Goal: Transaction & Acquisition: Book appointment/travel/reservation

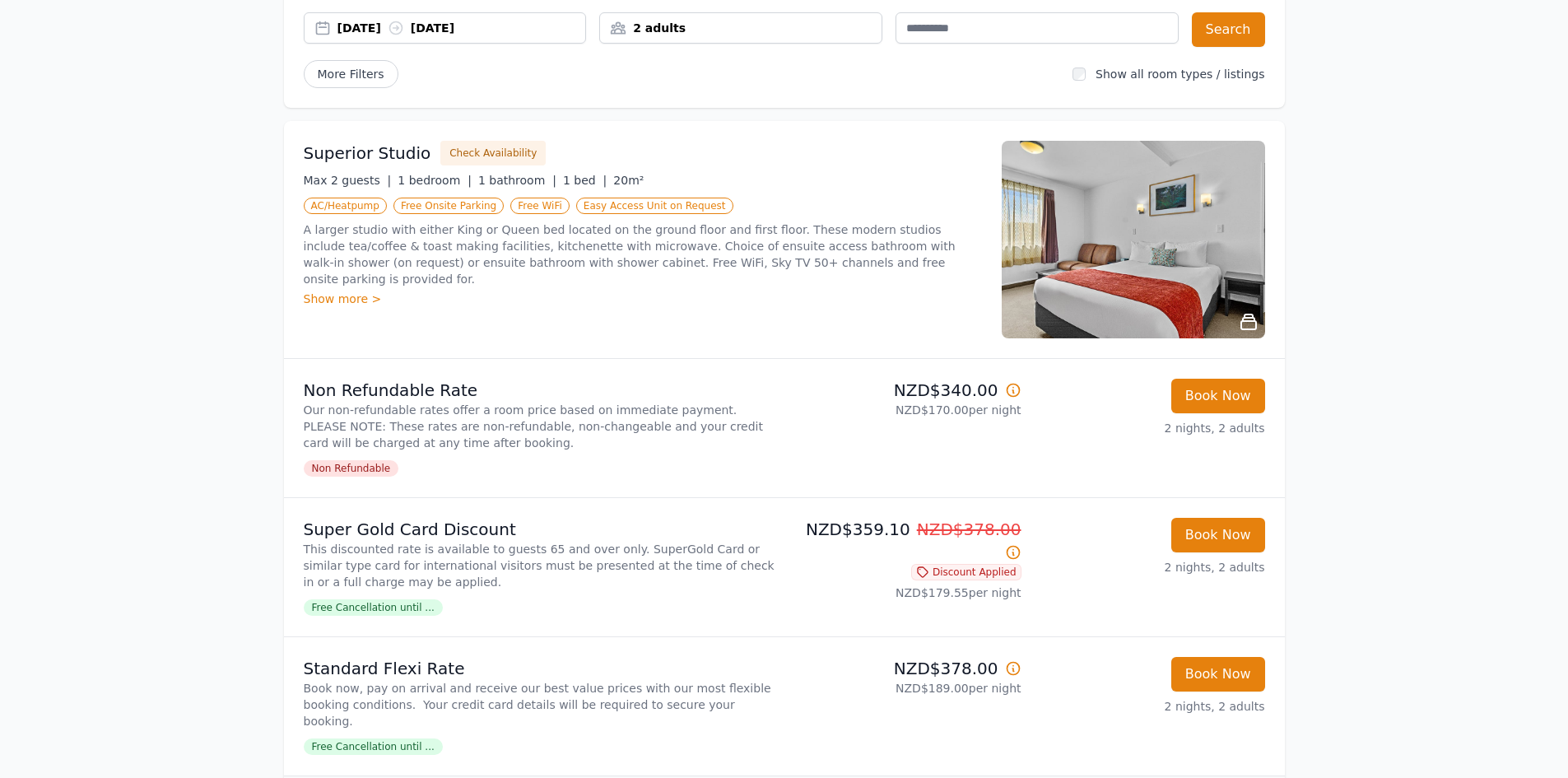
scroll to position [164, 0]
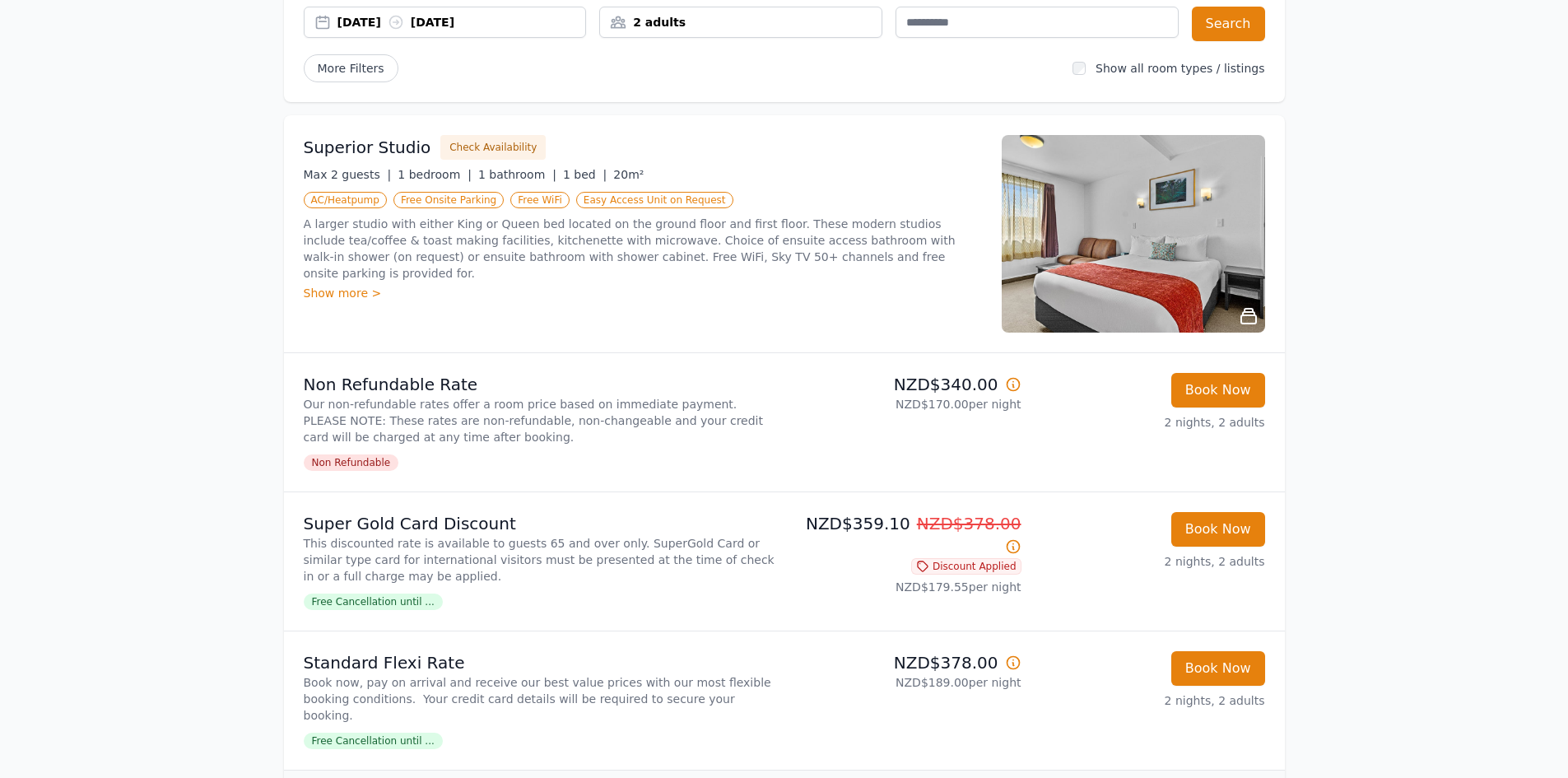
click at [1107, 257] on img at bounding box center [1134, 233] width 264 height 198
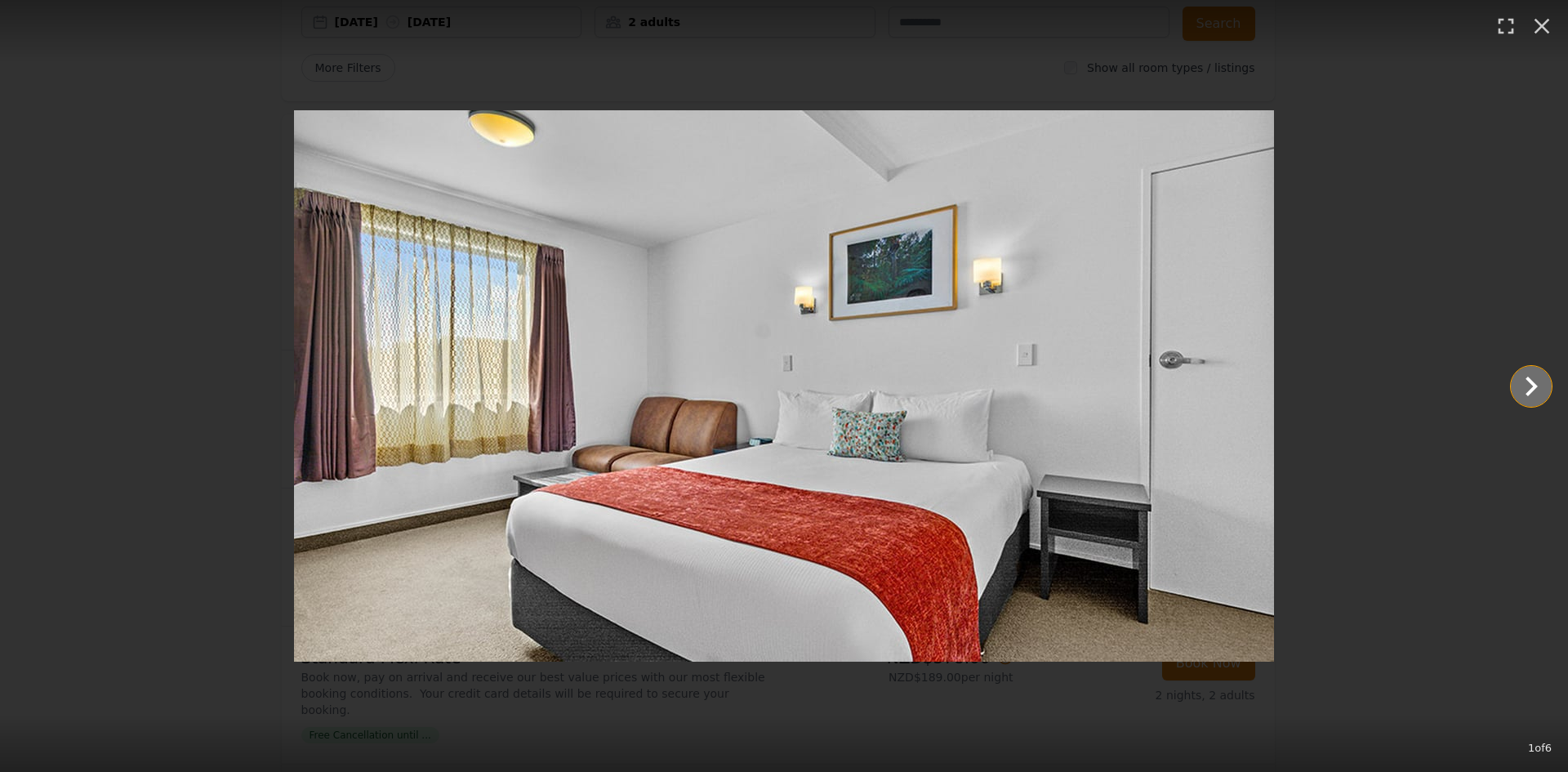
click at [1519, 380] on icon "Show slide 2 of 6" at bounding box center [1531, 386] width 39 height 39
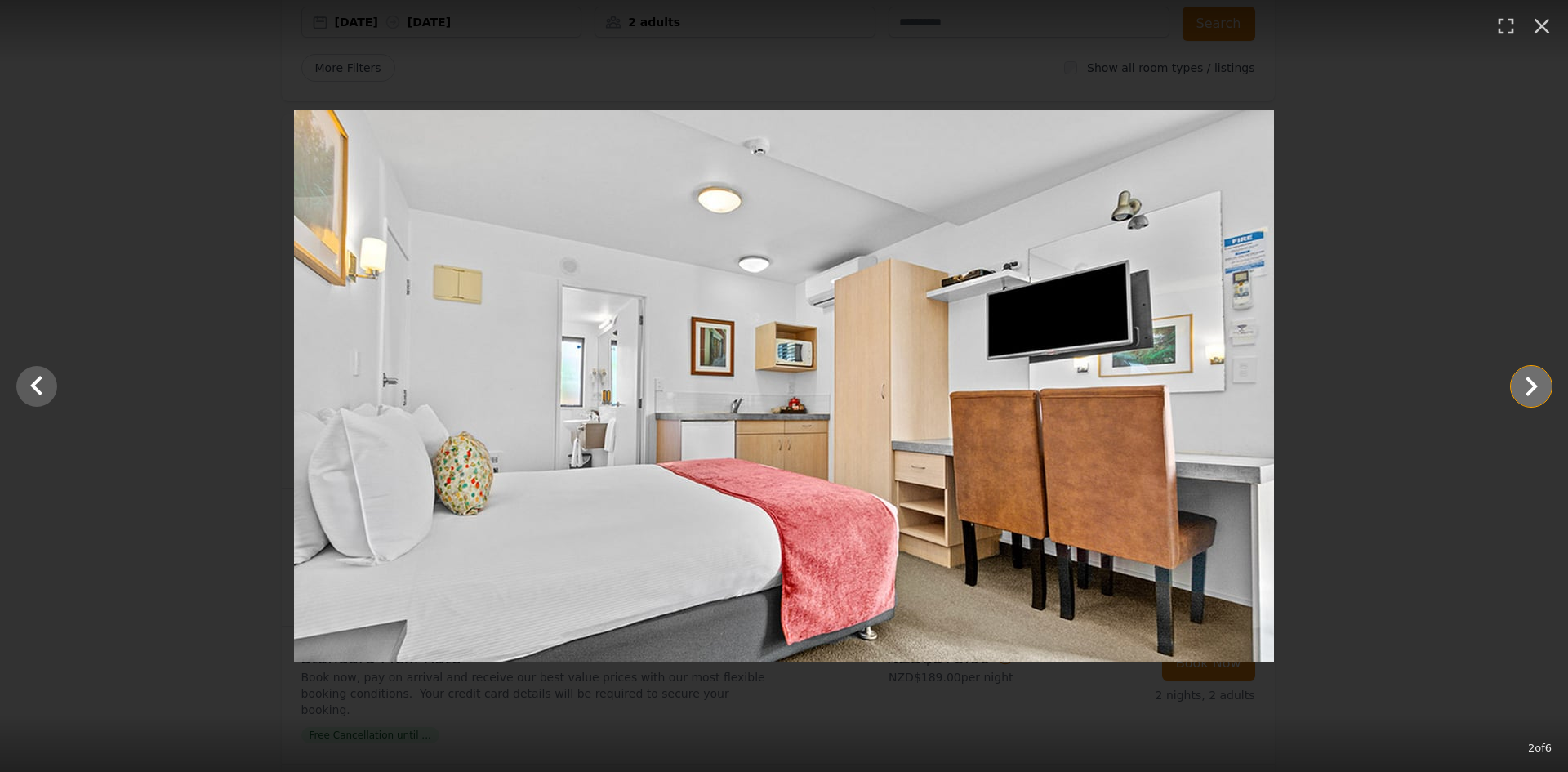
click at [1519, 380] on icon "Show slide 3 of 6" at bounding box center [1531, 386] width 39 height 39
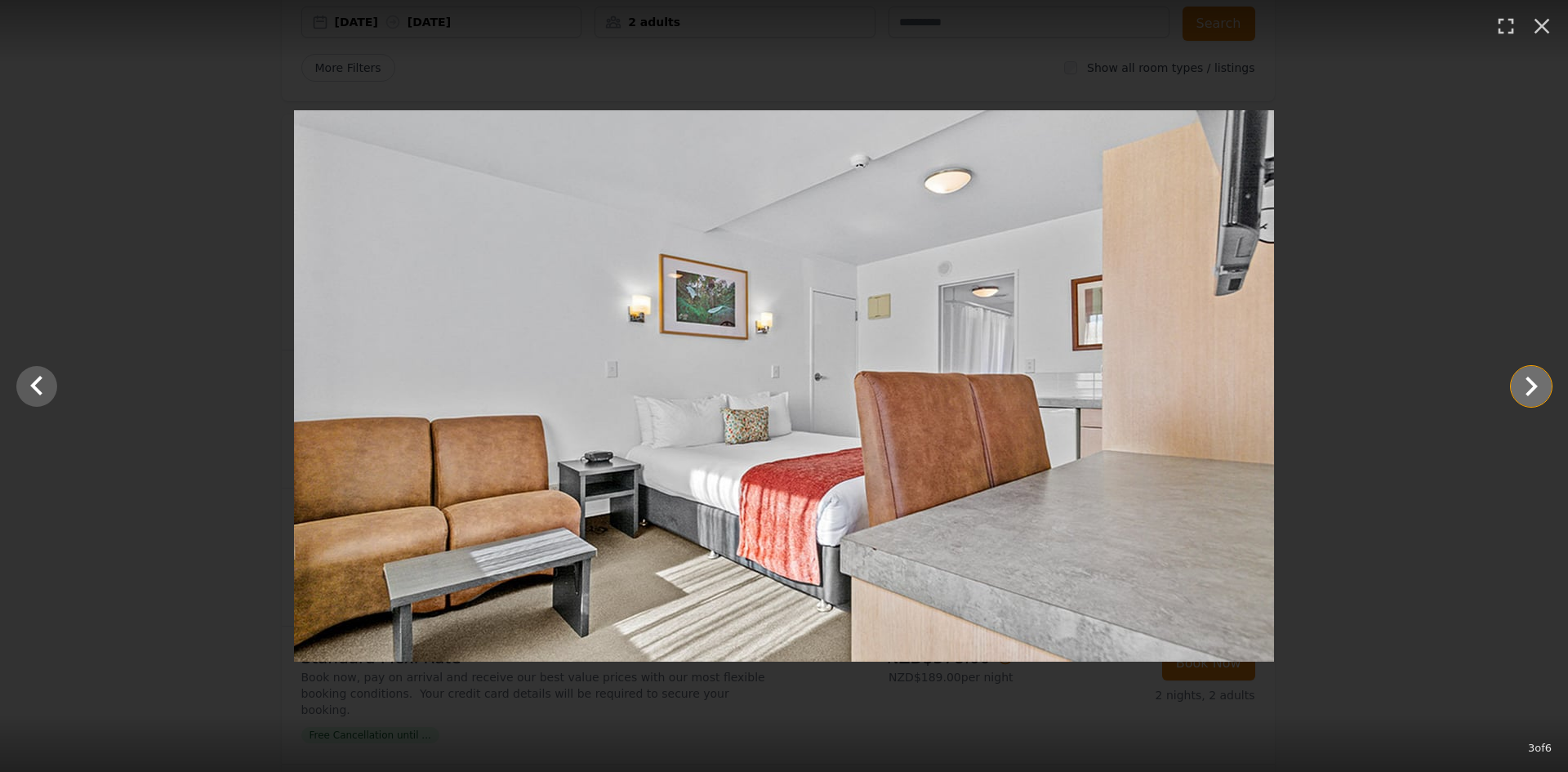
click at [1519, 380] on icon "Show slide 4 of 6" at bounding box center [1531, 386] width 39 height 39
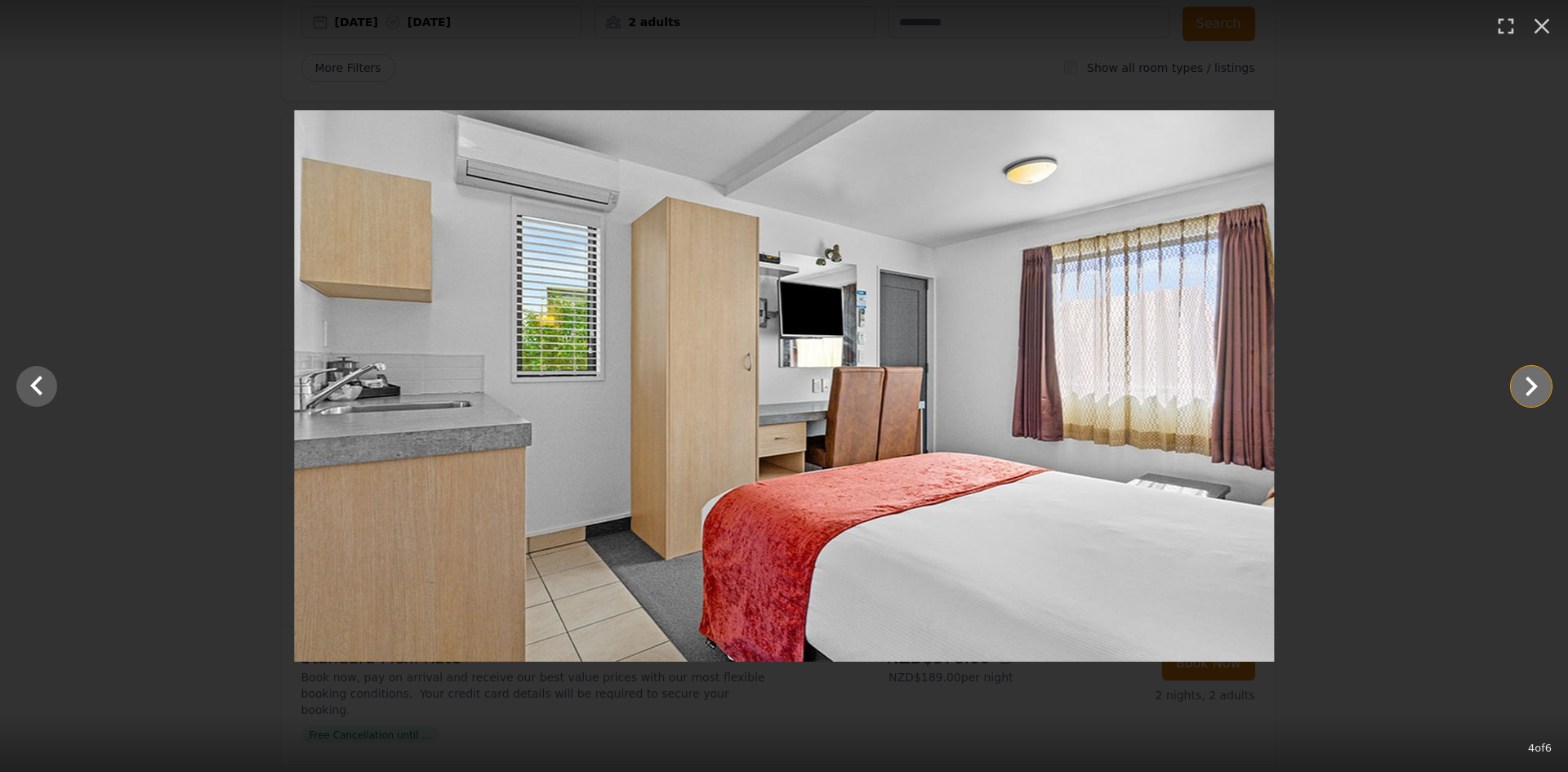
click at [1519, 380] on icon "Show slide 5 of 6" at bounding box center [1531, 386] width 39 height 39
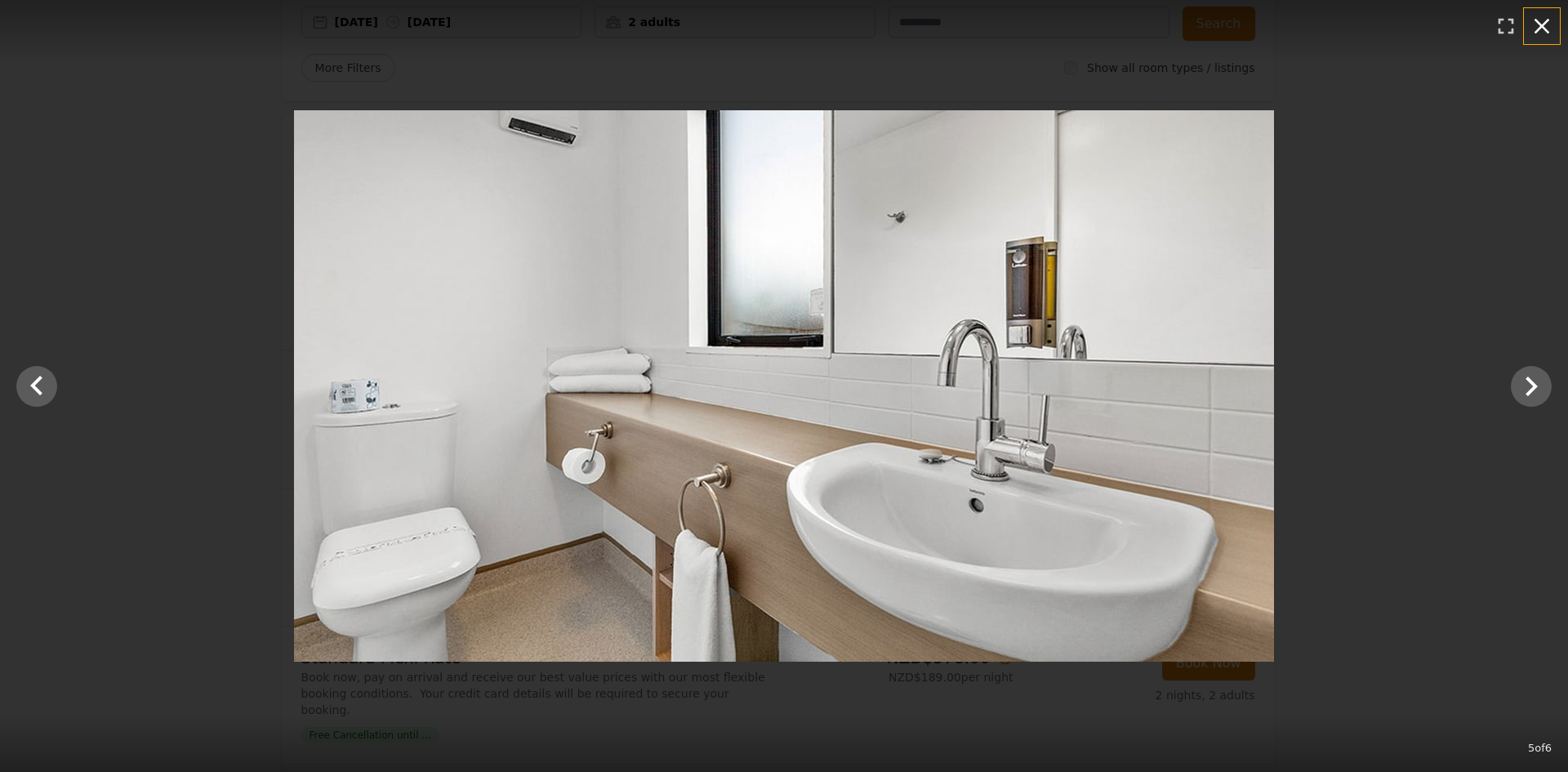
click at [1537, 30] on icon "button" at bounding box center [1541, 26] width 26 height 26
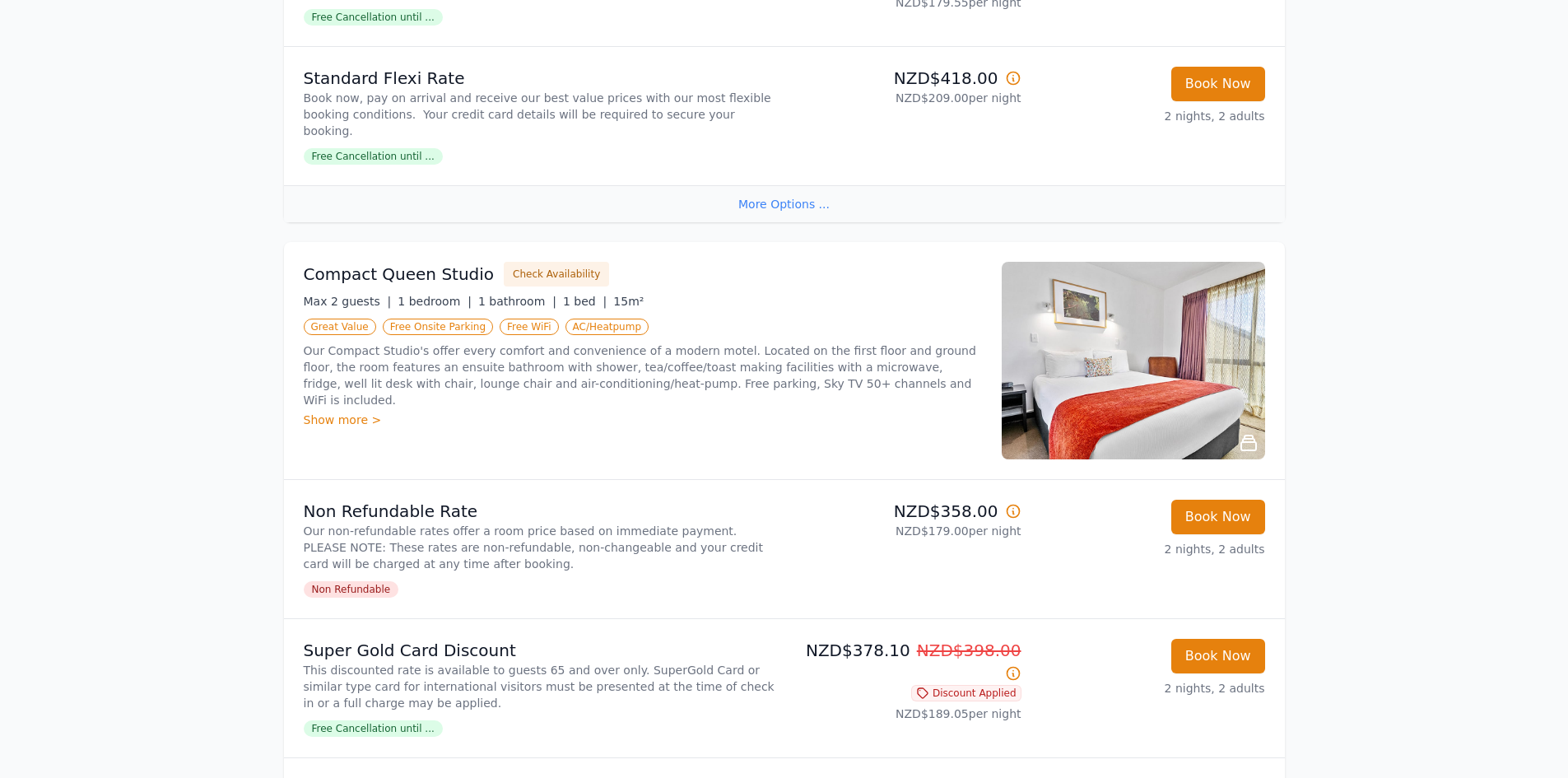
scroll to position [1482, 0]
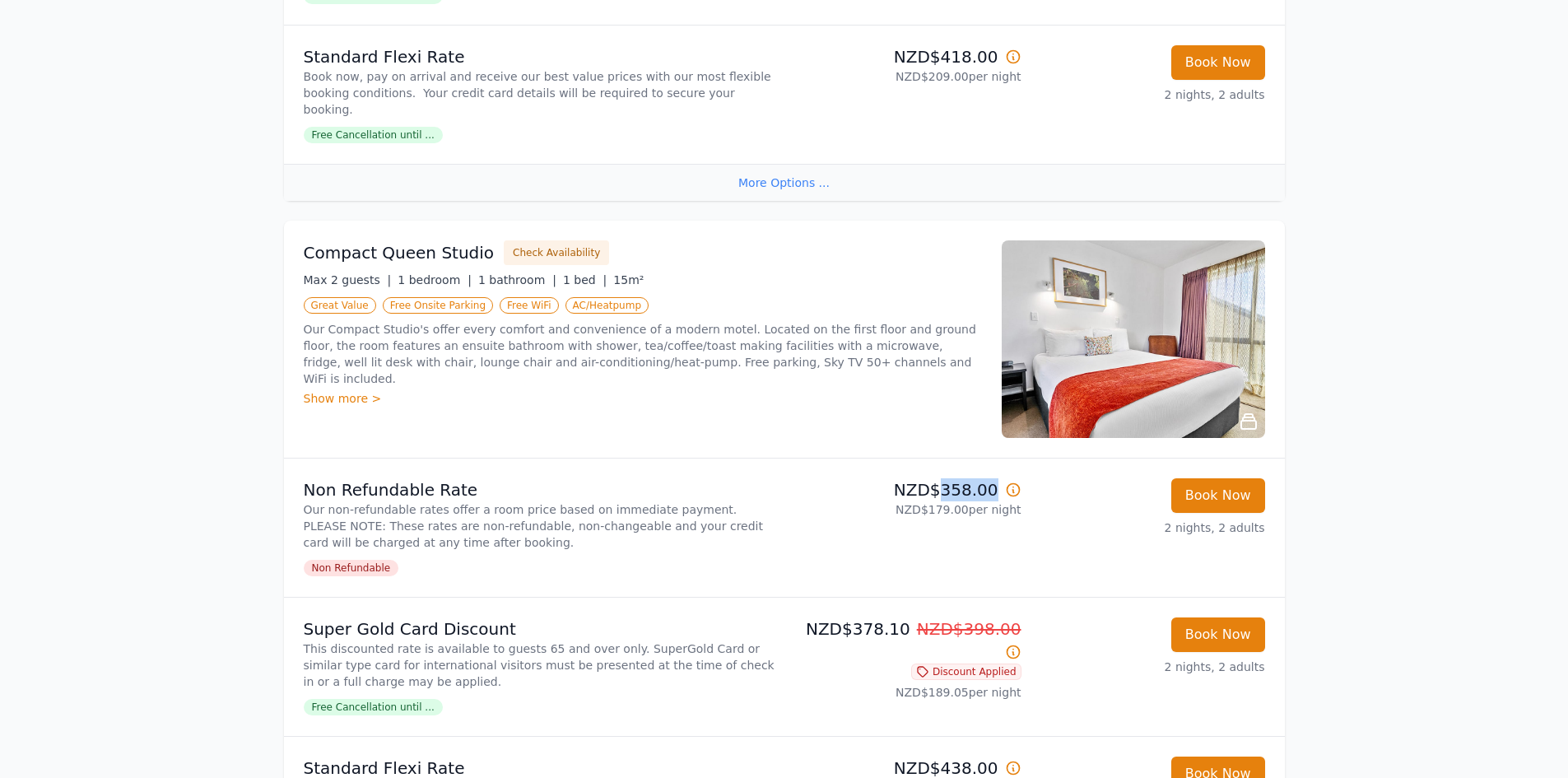
drag, startPoint x: 948, startPoint y: 464, endPoint x: 994, endPoint y: 448, distance: 48.7
click at [994, 478] on p "NZD$358.00" at bounding box center [906, 490] width 230 height 23
click at [1163, 308] on img at bounding box center [1134, 339] width 264 height 198
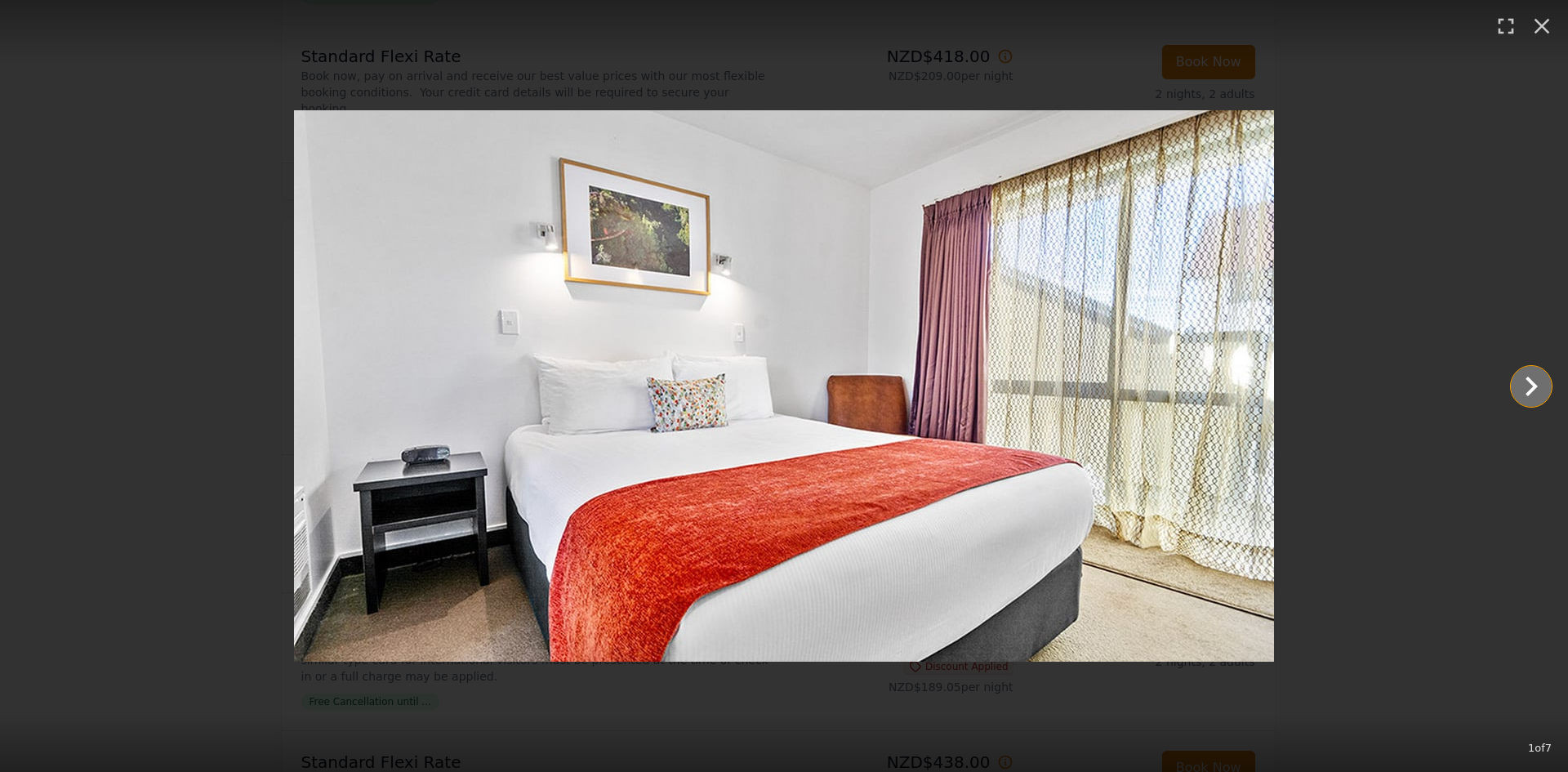
click at [1534, 393] on icon "Show slide 2 of 7" at bounding box center [1531, 386] width 39 height 39
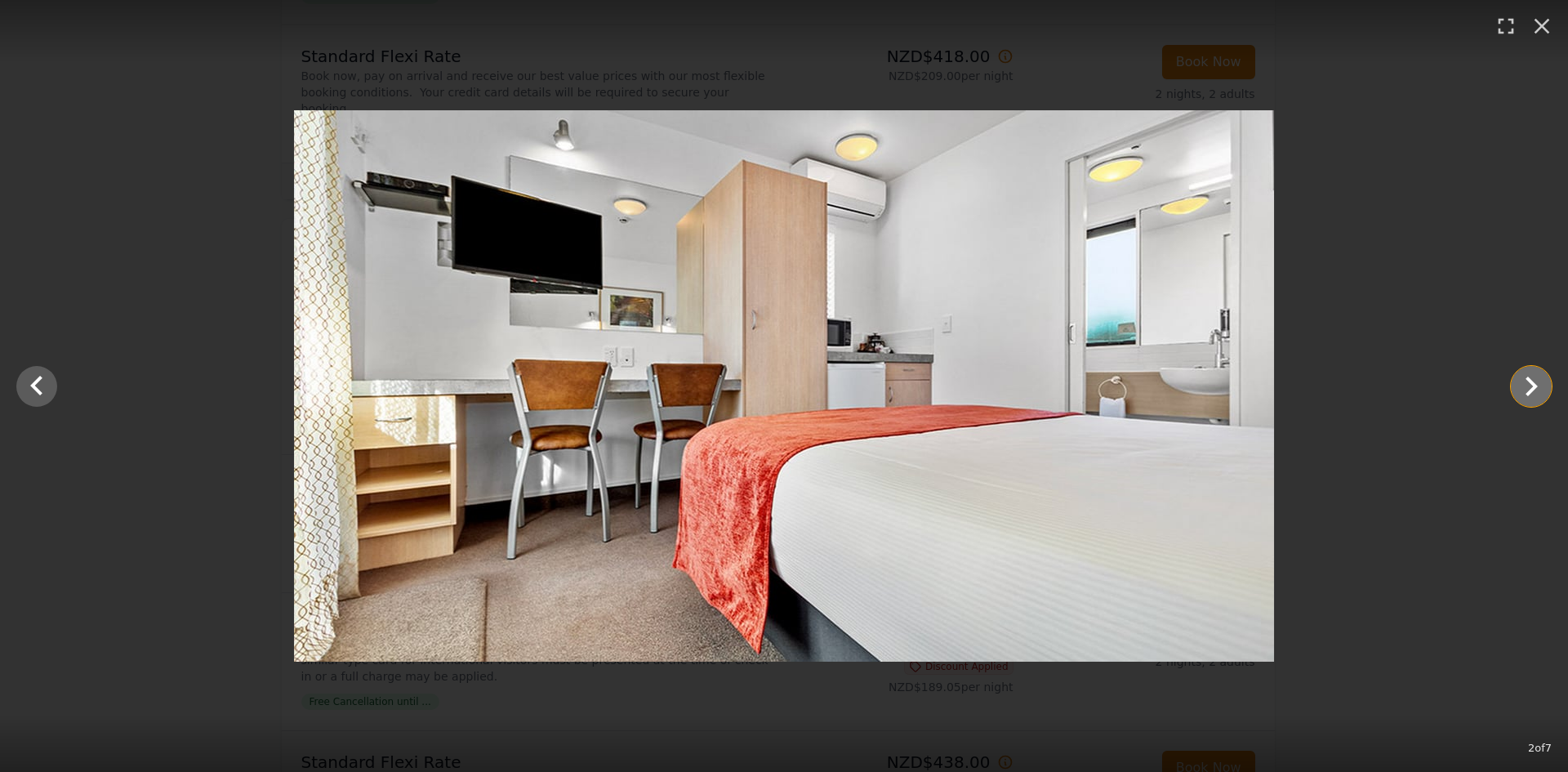
click at [1532, 393] on icon "Show slide 3 of 7" at bounding box center [1531, 386] width 39 height 39
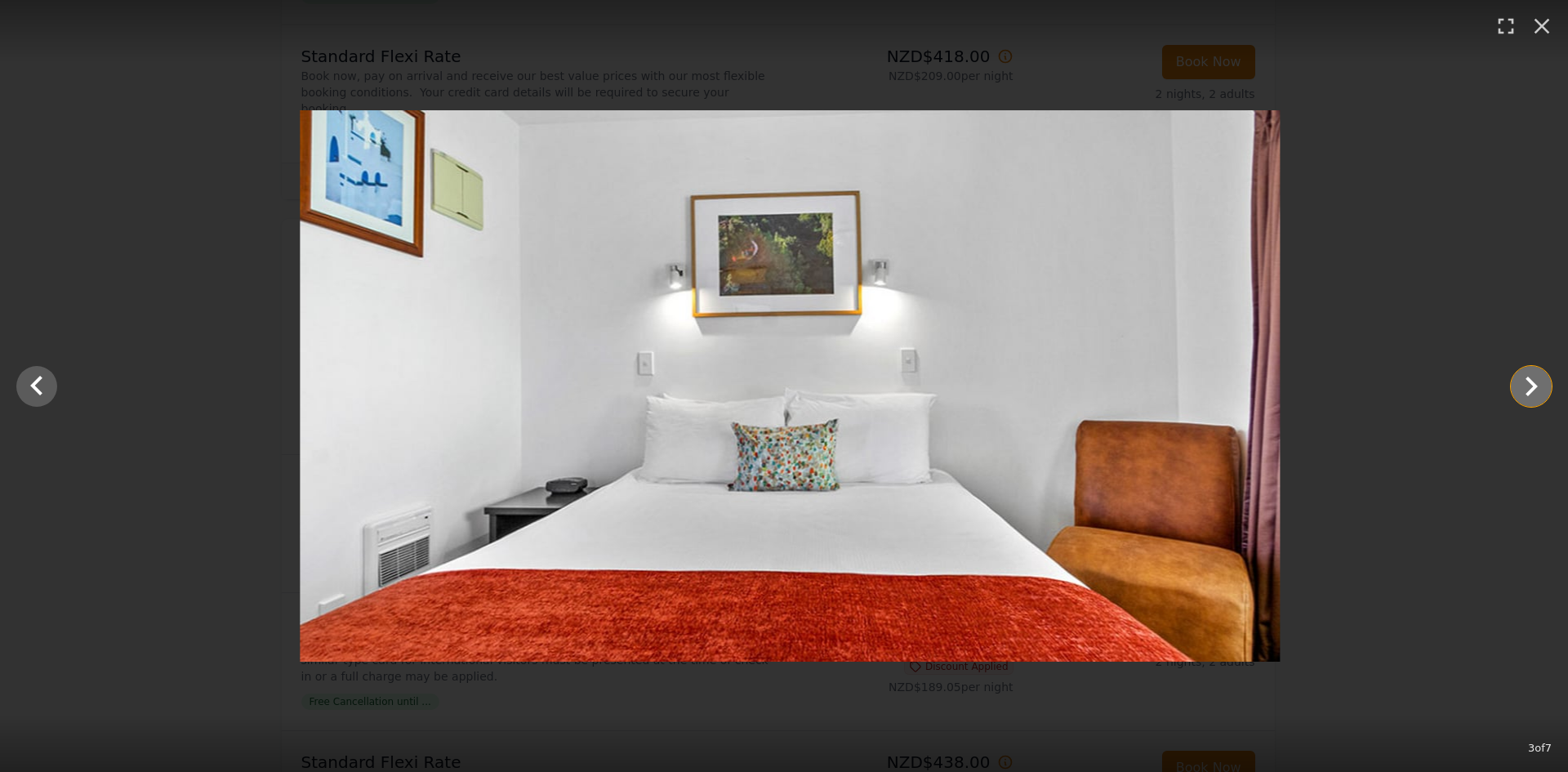
click at [1532, 393] on icon "Show slide 4 of 7" at bounding box center [1531, 386] width 39 height 39
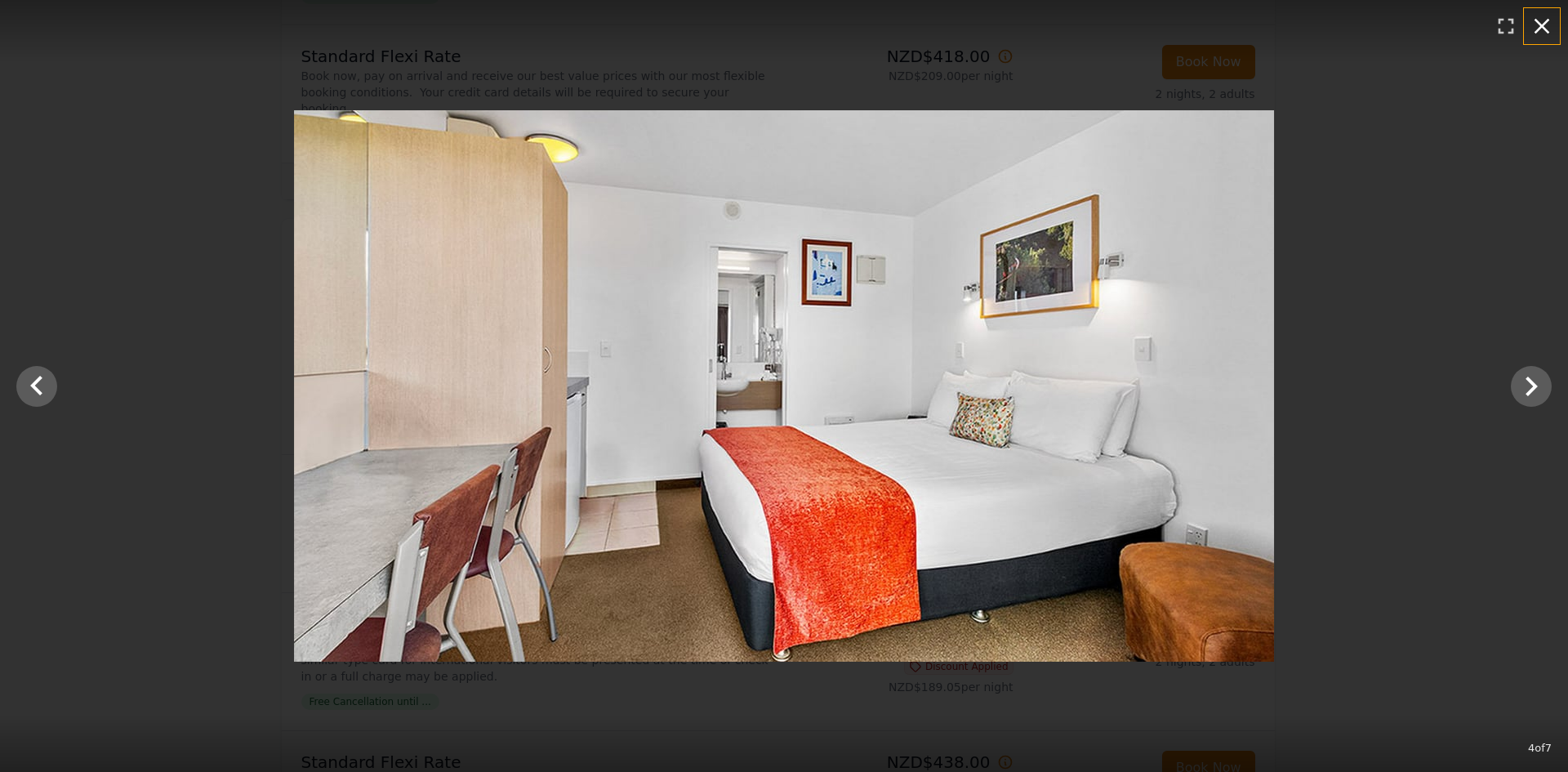
click at [1553, 30] on icon "button" at bounding box center [1541, 26] width 26 height 26
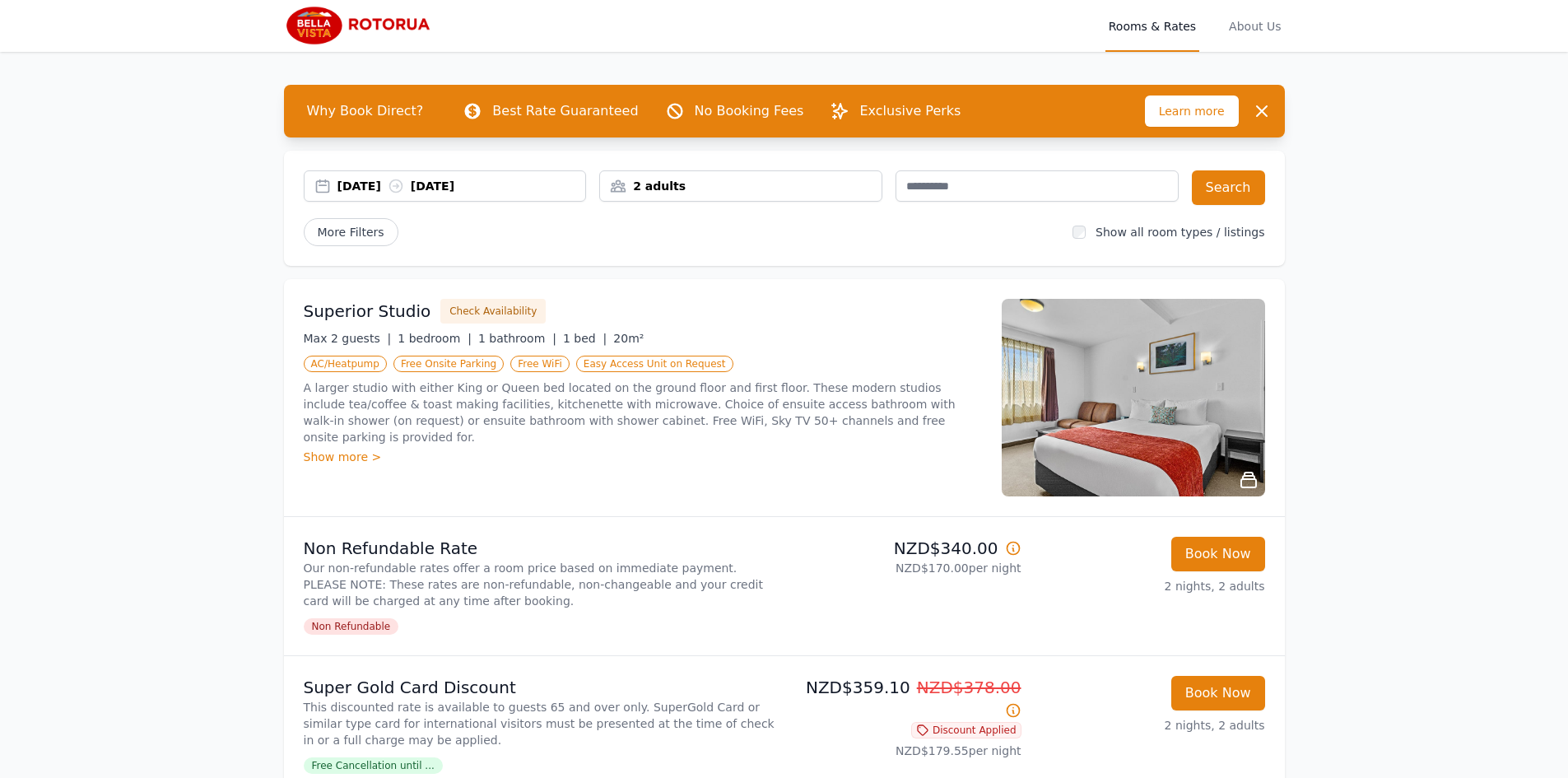
scroll to position [0, 0]
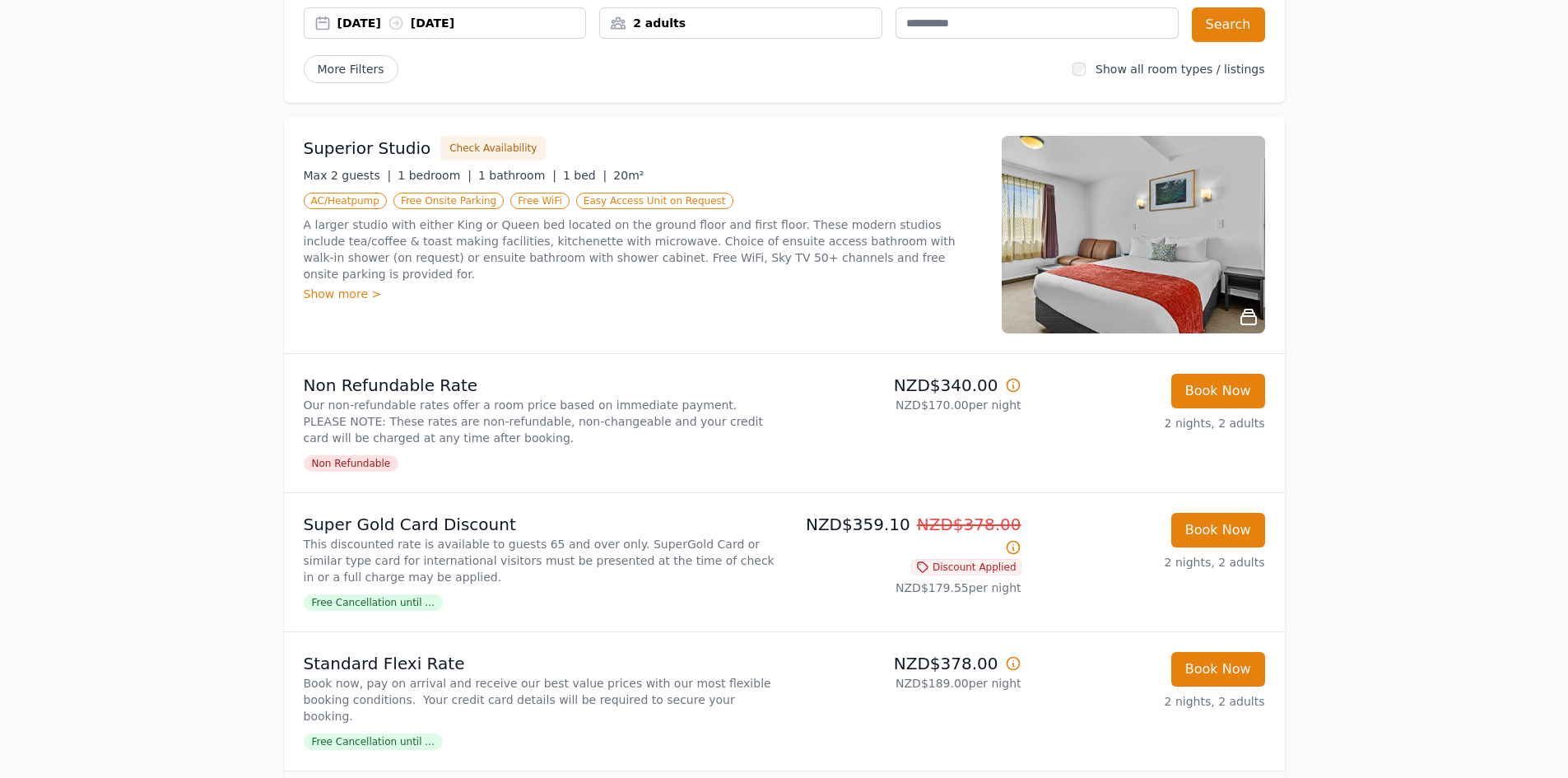
scroll to position [164, 0]
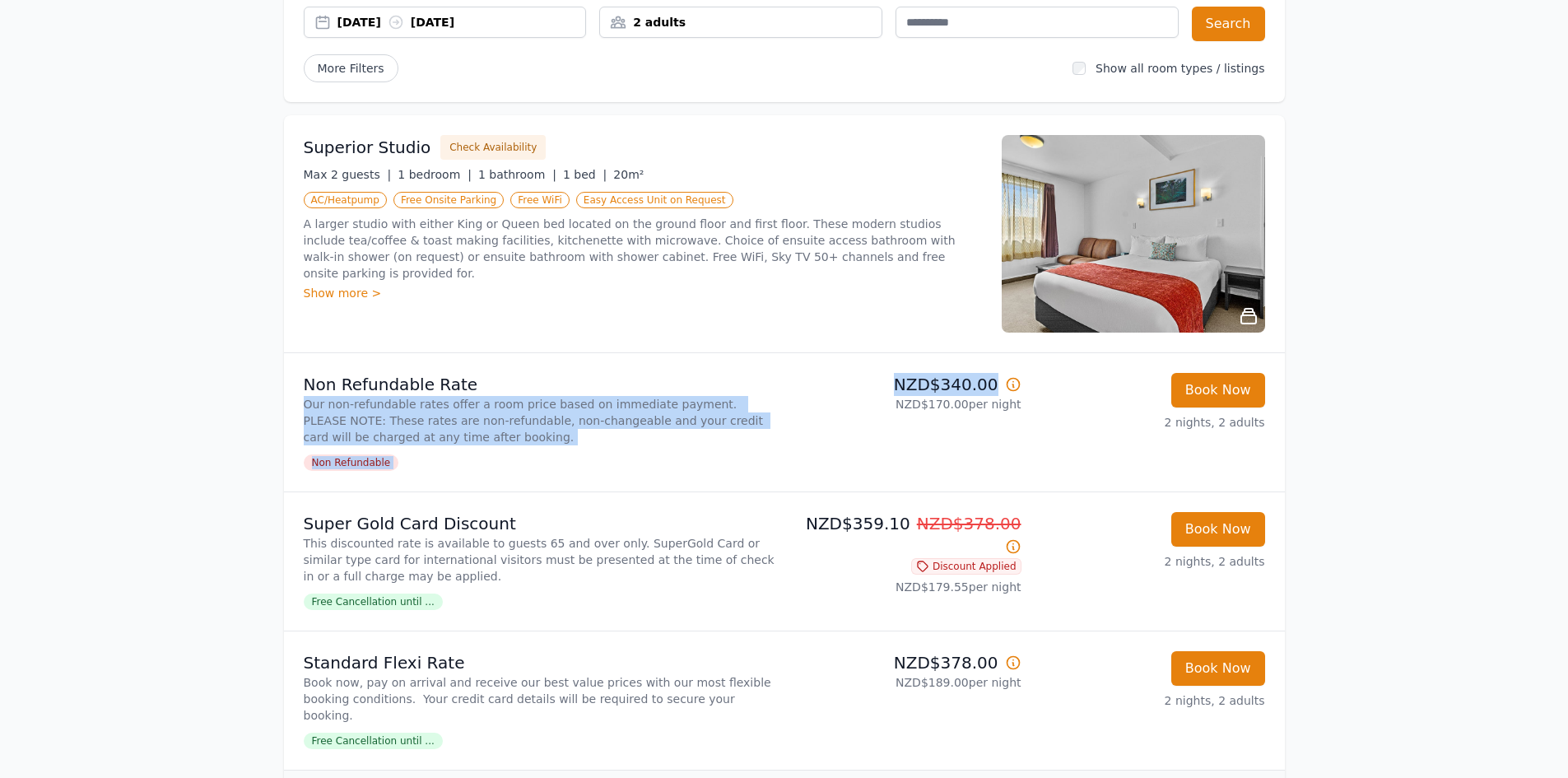
drag, startPoint x: 998, startPoint y: 380, endPoint x: 739, endPoint y: 379, distance: 259.0
click at [739, 379] on li "Non Refundable Rate Our non-refundable rates offer a room price based on immedi…" at bounding box center [784, 422] width 1001 height 138
click at [739, 379] on p "Non Refundable Rate" at bounding box center [540, 385] width 474 height 23
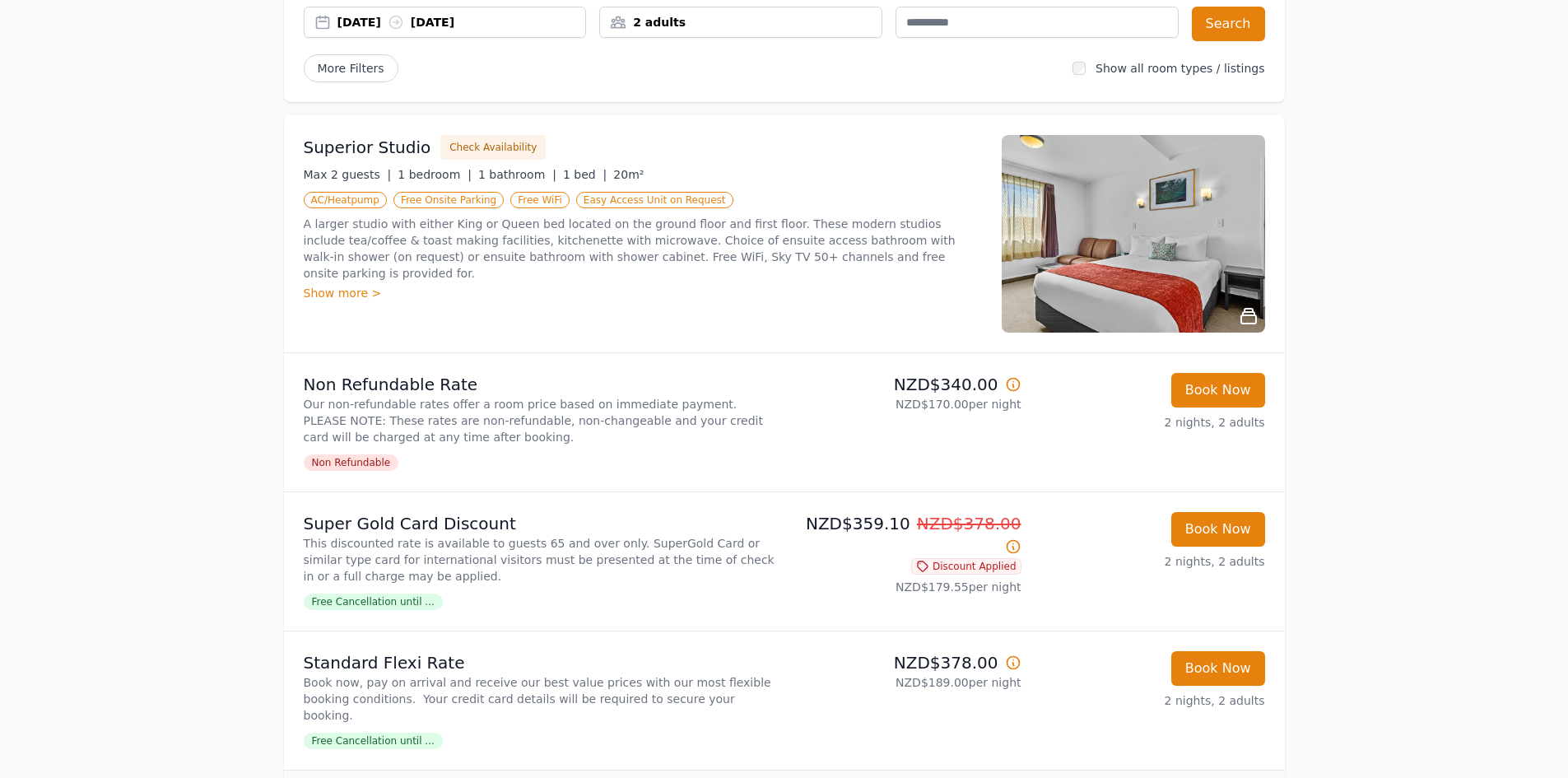
click at [1102, 231] on img at bounding box center [1134, 233] width 264 height 198
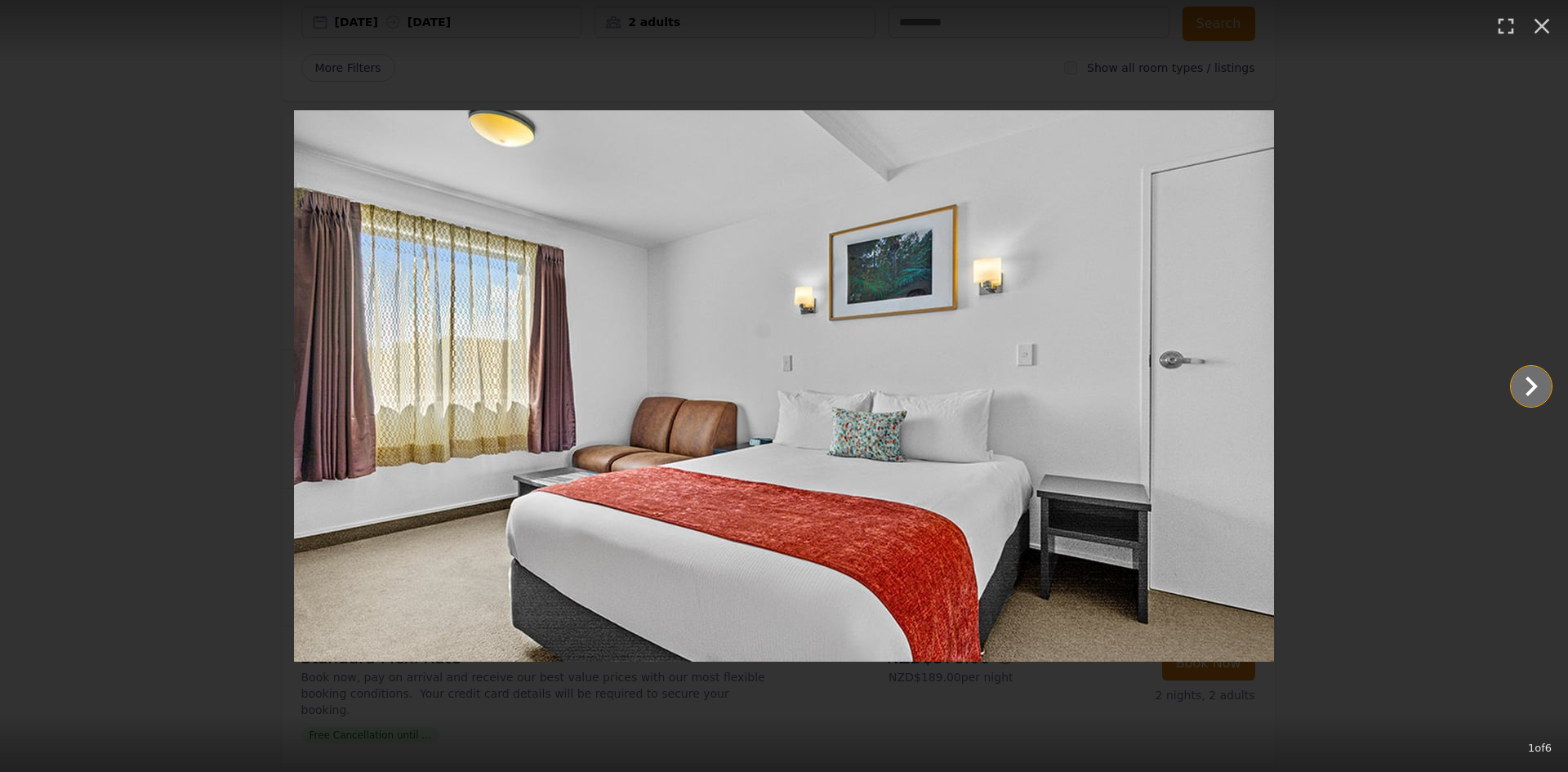
click at [1532, 386] on icon "Show slide 2 of 6" at bounding box center [1531, 386] width 39 height 39
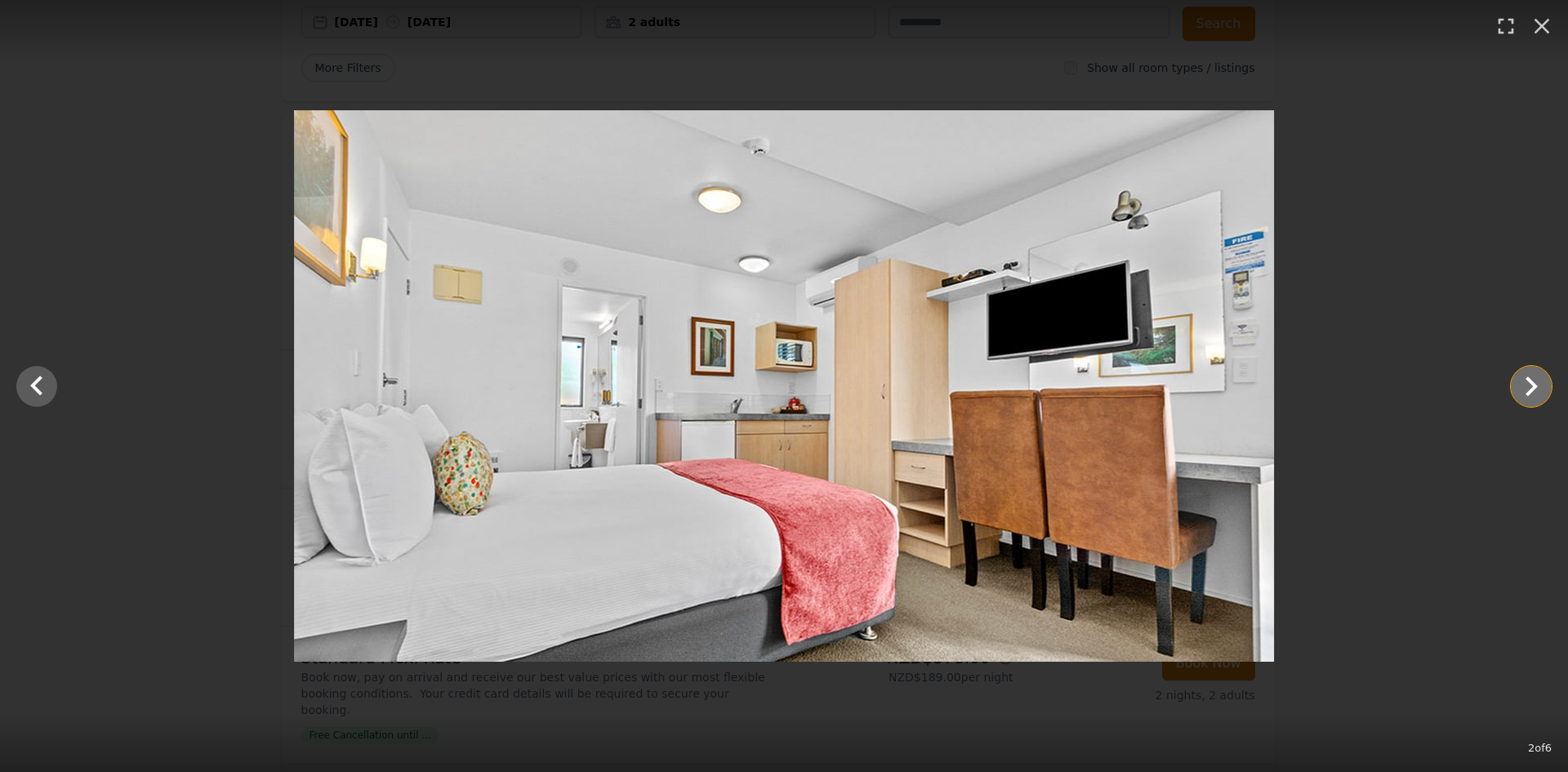
click at [1532, 386] on icon "Show slide 3 of 6" at bounding box center [1531, 386] width 39 height 39
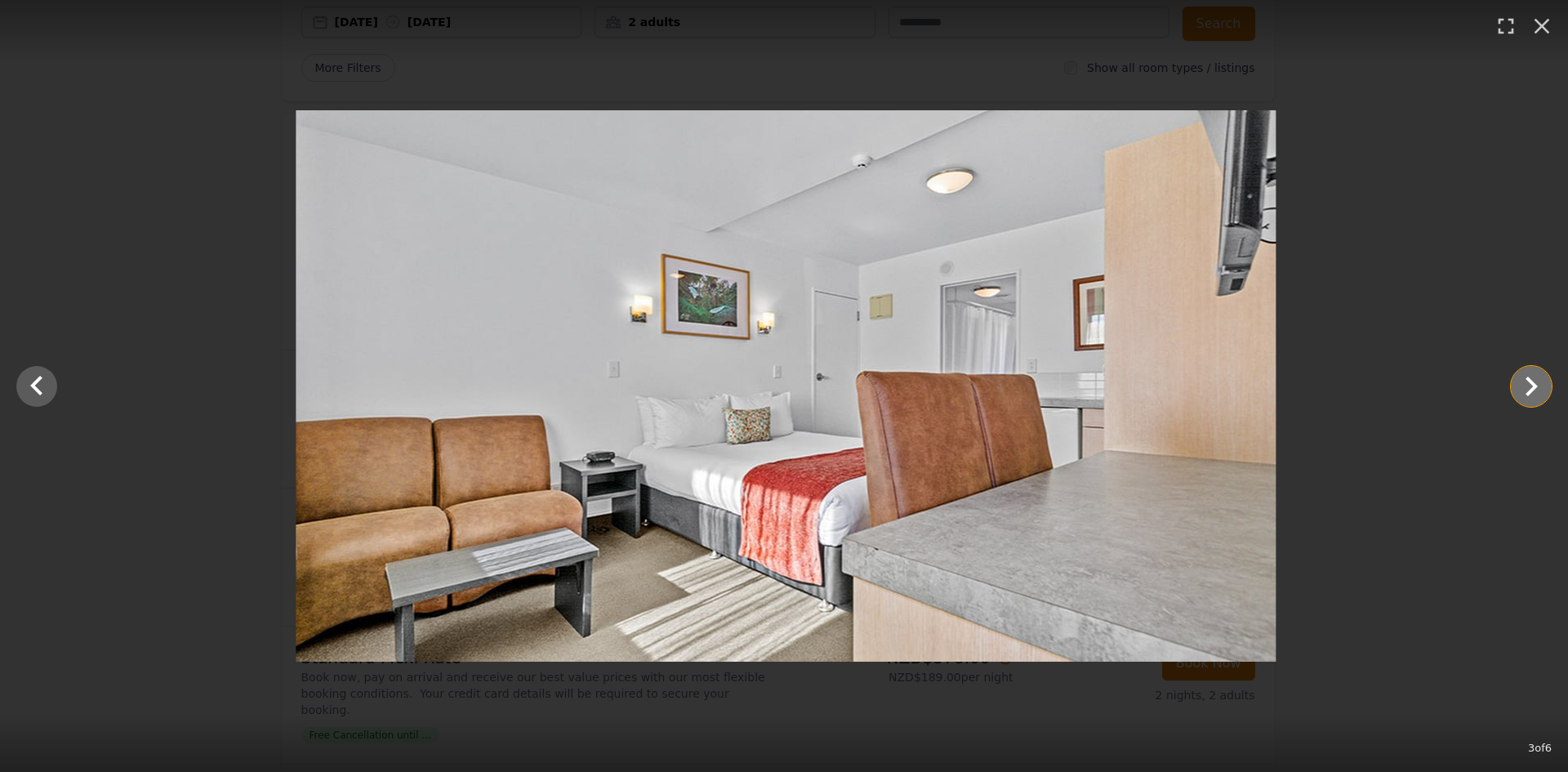
click at [1532, 386] on icon "Show slide 4 of 6" at bounding box center [1531, 386] width 39 height 39
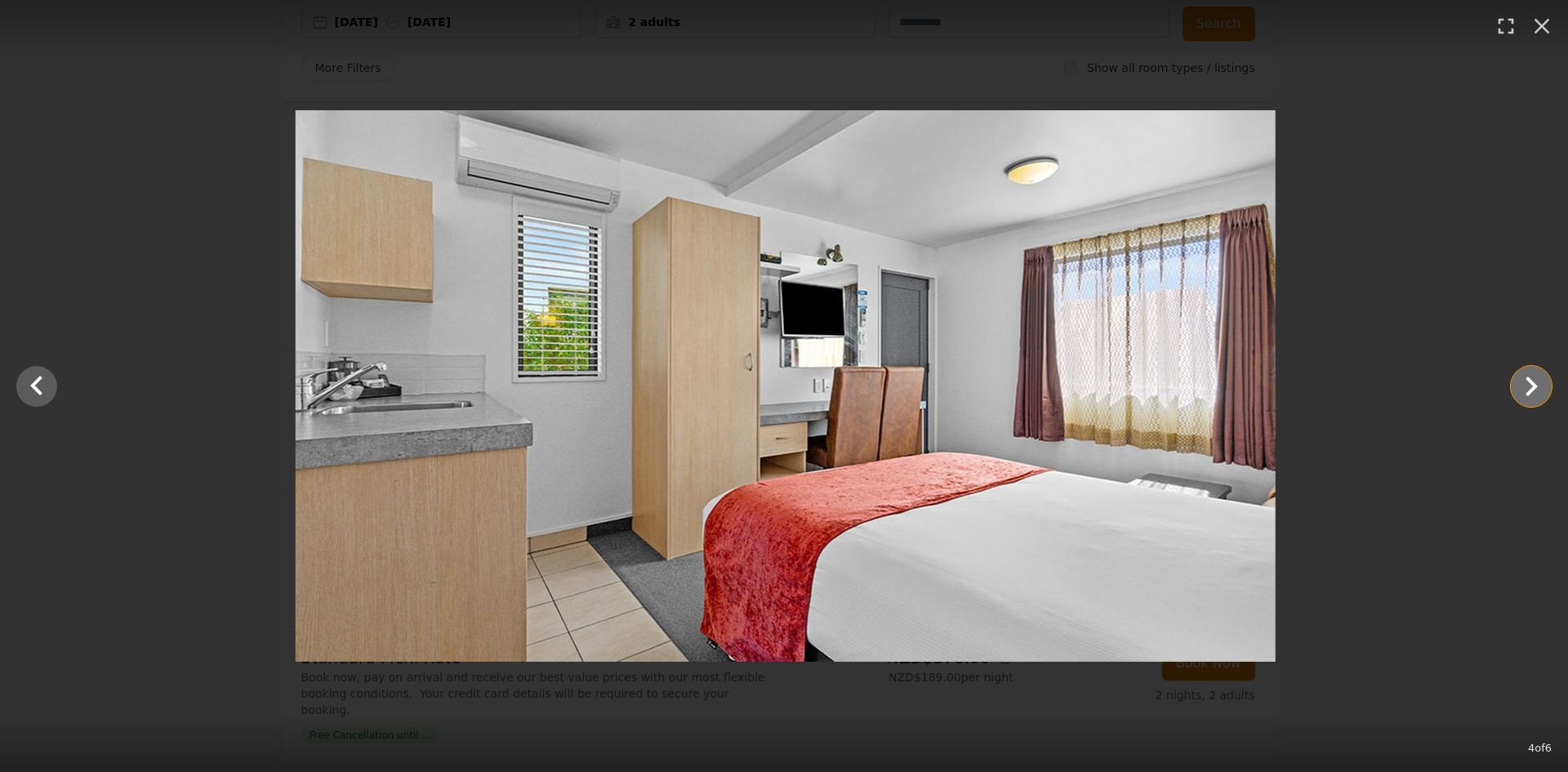
click at [1532, 386] on icon "Show slide 5 of 6" at bounding box center [1531, 386] width 39 height 39
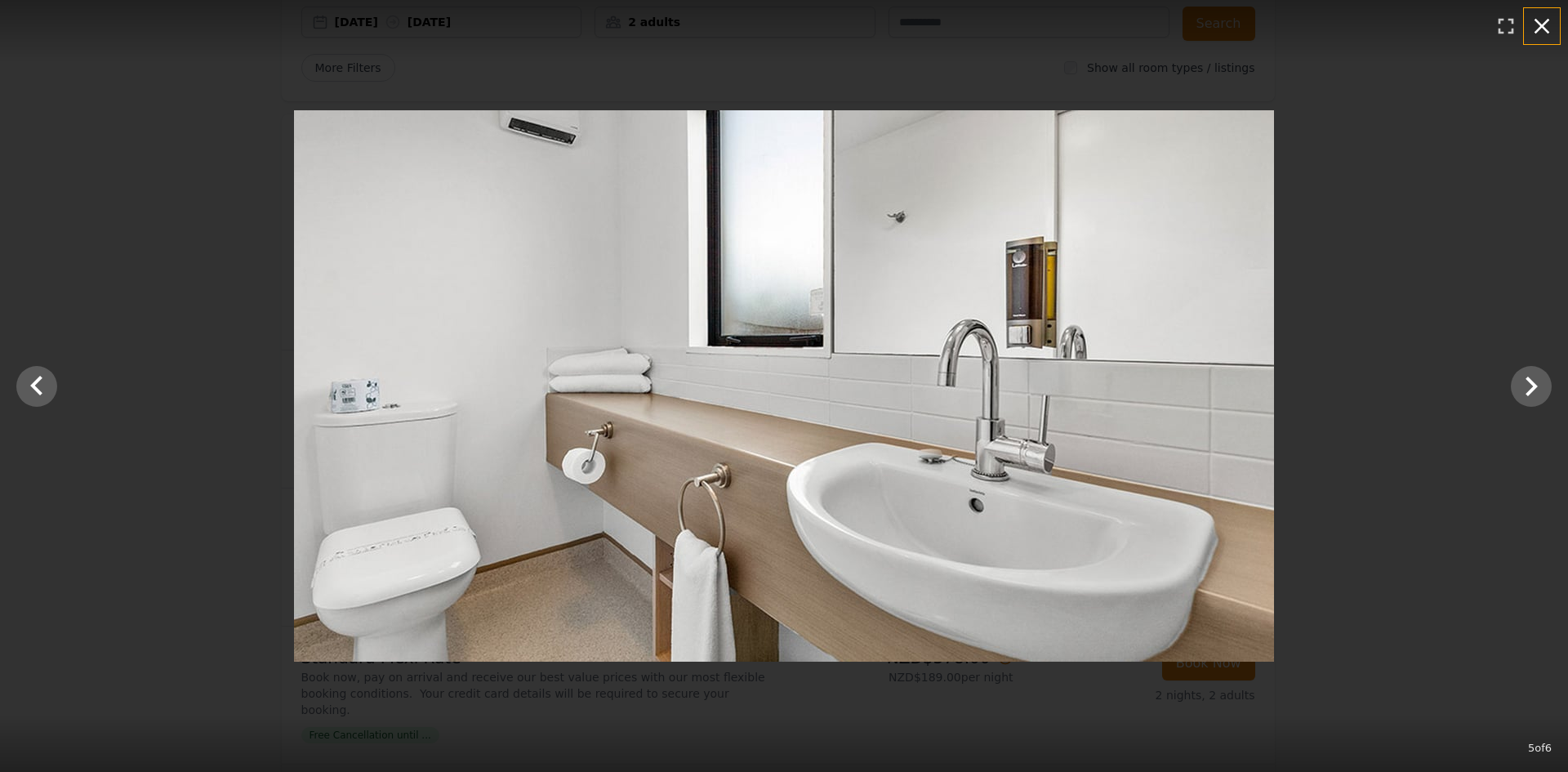
click at [1546, 28] on icon "button" at bounding box center [1541, 26] width 26 height 26
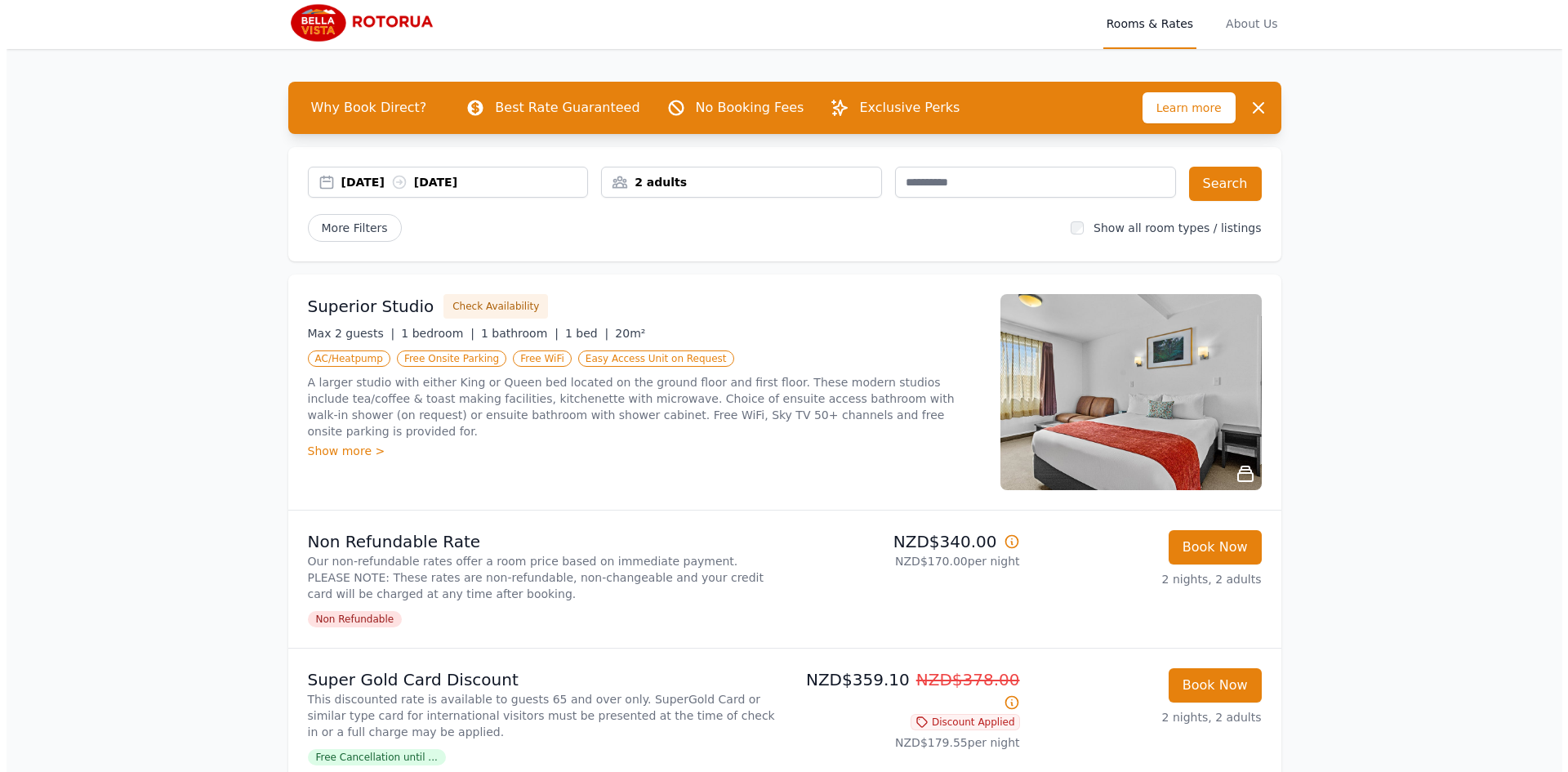
scroll to position [0, 0]
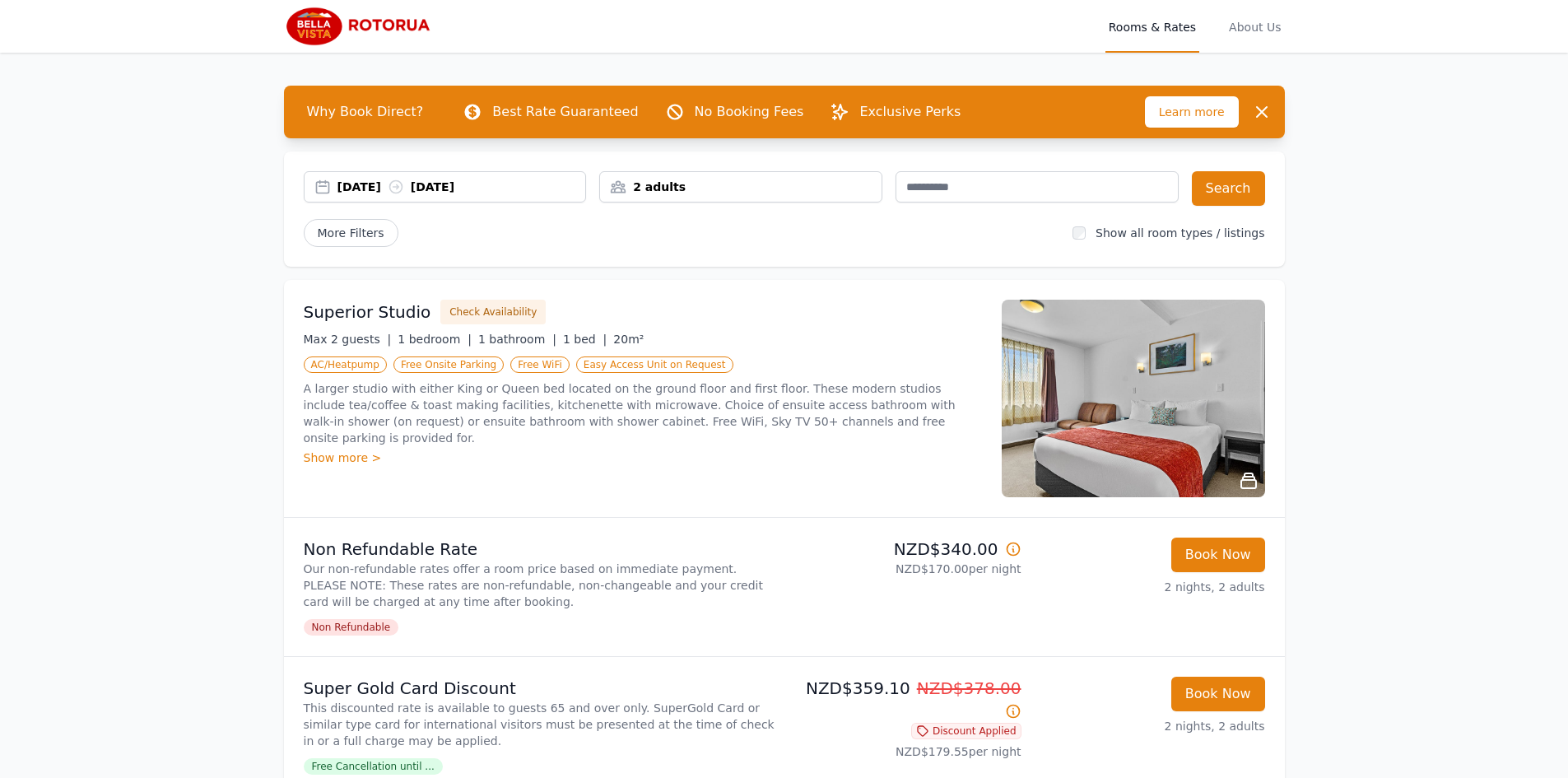
click at [1098, 426] on img at bounding box center [1134, 398] width 264 height 198
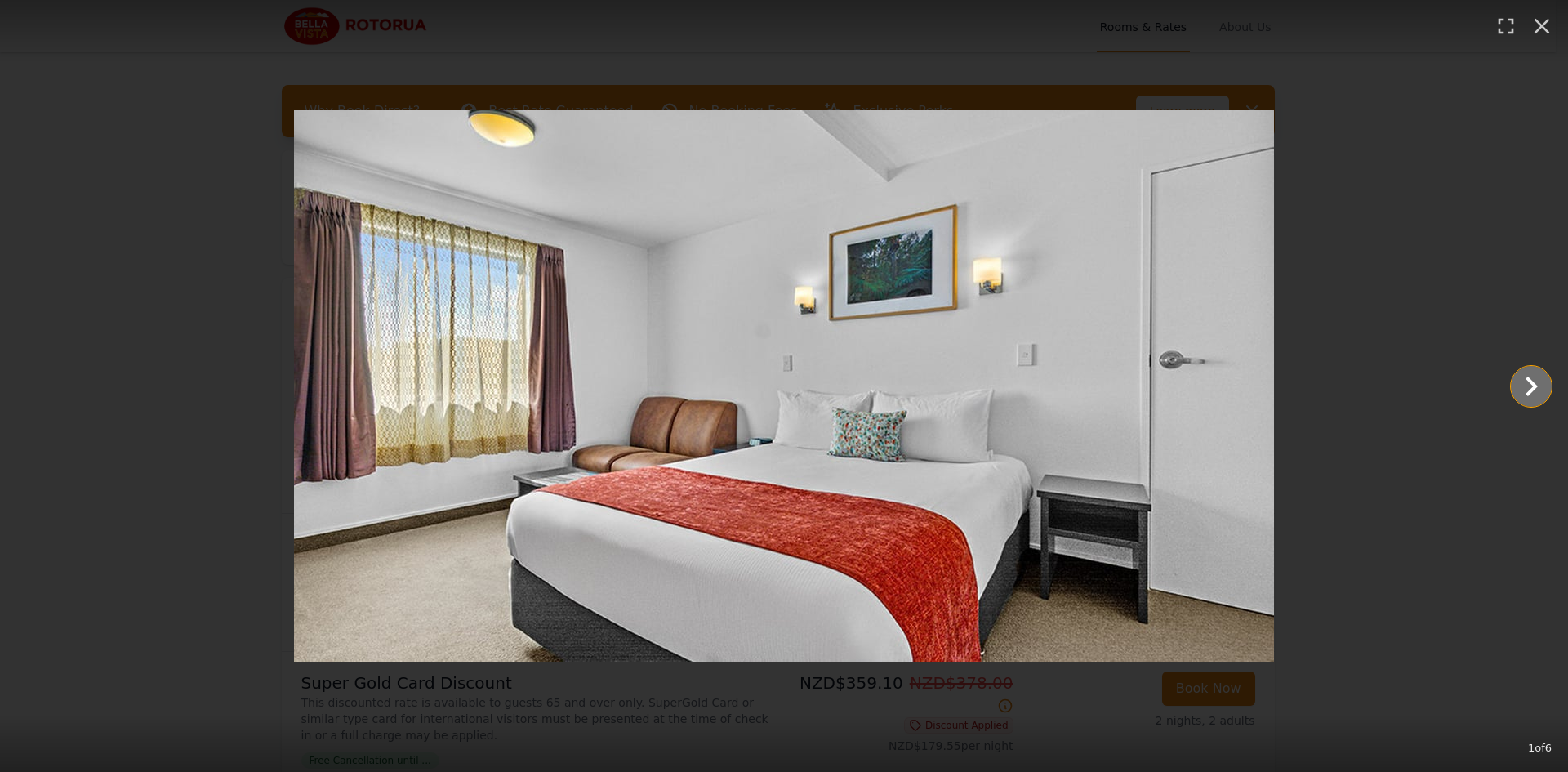
click at [1521, 380] on icon "Show slide 2 of 6" at bounding box center [1531, 386] width 39 height 39
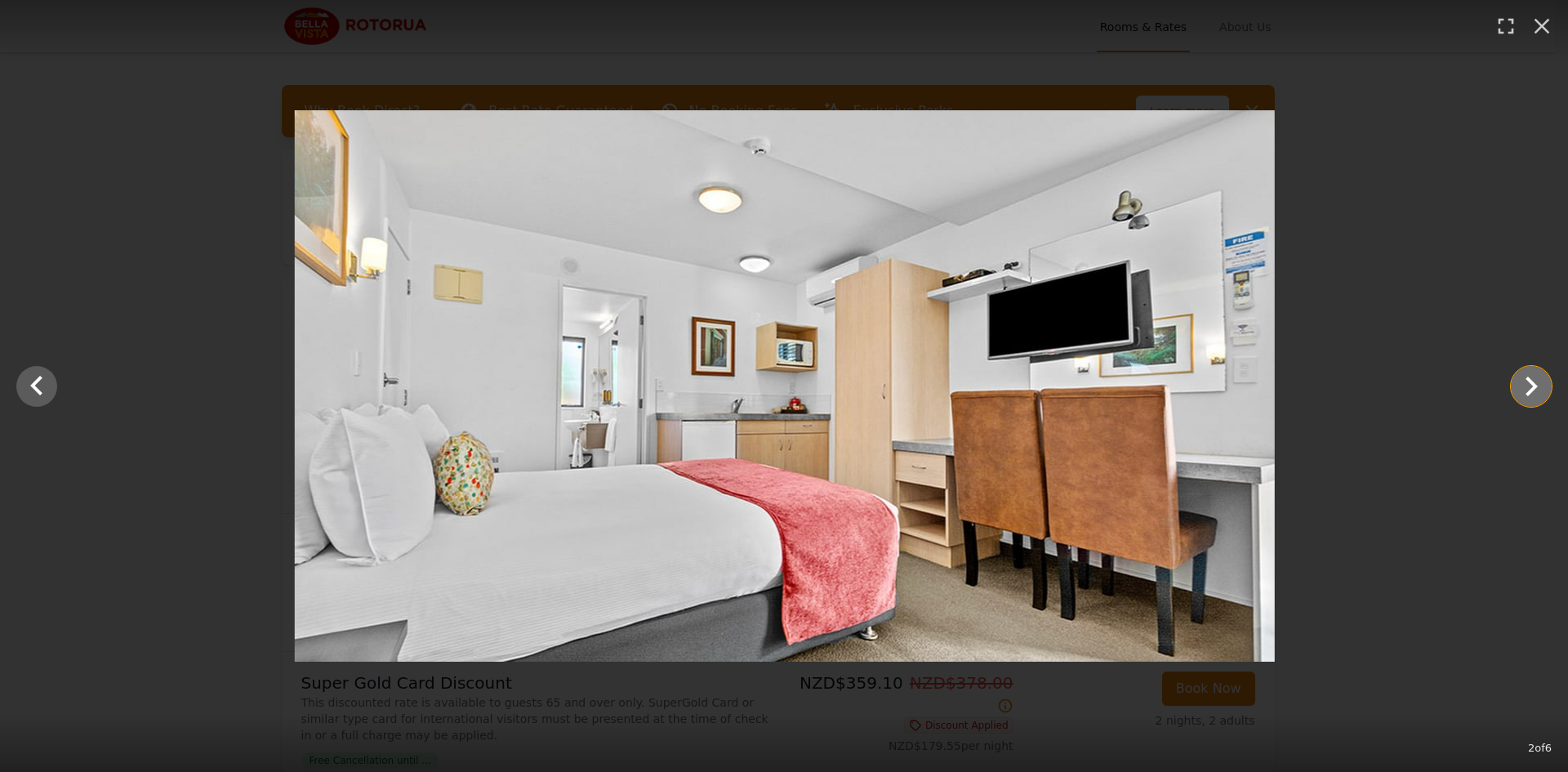
click at [1521, 380] on icon "Show slide 3 of 6" at bounding box center [1531, 386] width 39 height 39
